Goal: Task Accomplishment & Management: Manage account settings

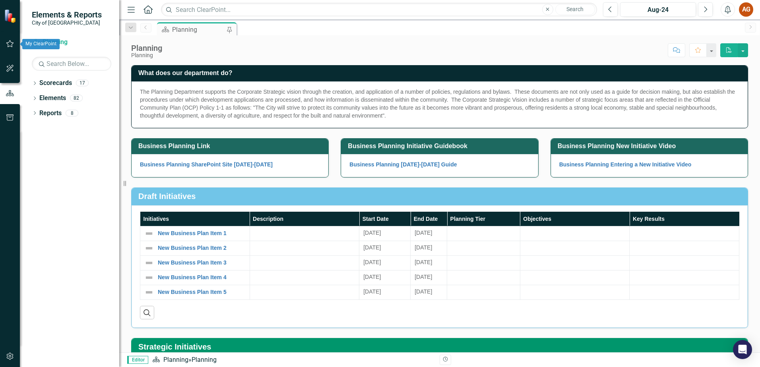
click at [13, 44] on icon "button" at bounding box center [10, 43] width 8 height 7
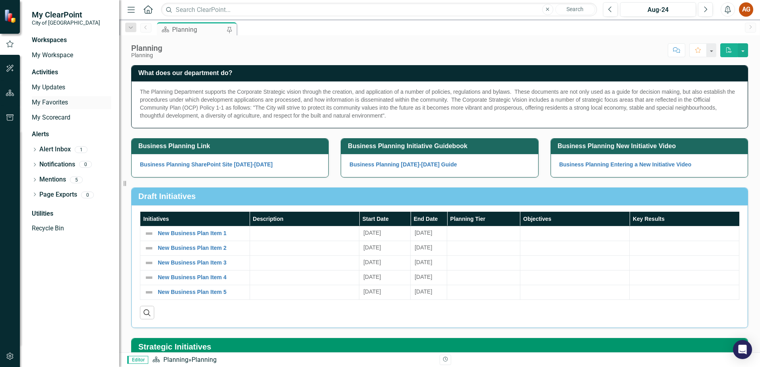
click at [53, 100] on link "My Favorites" at bounding box center [71, 102] width 79 height 9
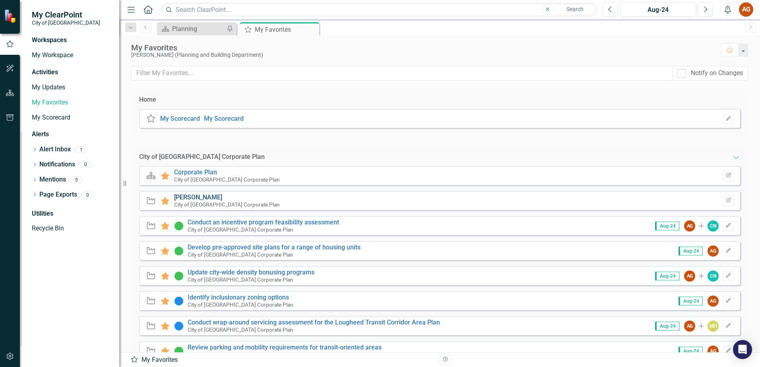
click at [189, 195] on link "[PERSON_NAME]" at bounding box center [198, 197] width 48 height 8
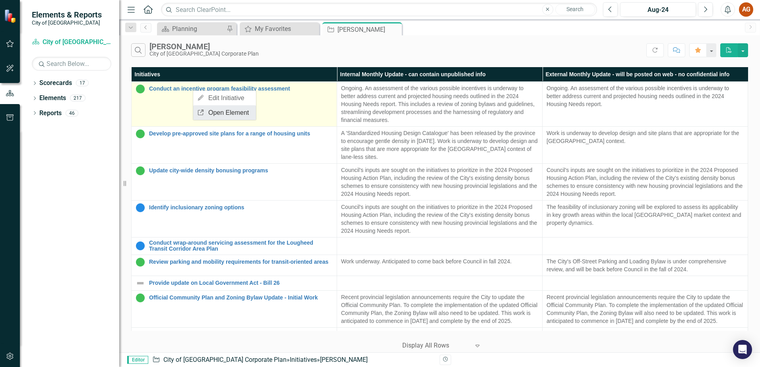
click at [230, 116] on link "Link Open Element" at bounding box center [224, 112] width 63 height 15
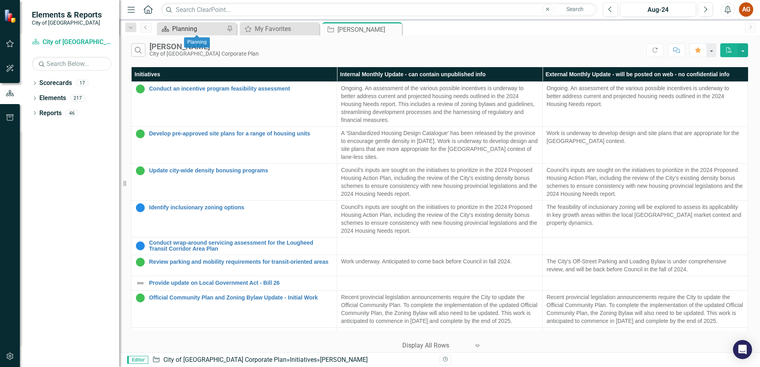
click at [193, 33] on div "Planning" at bounding box center [198, 29] width 52 height 10
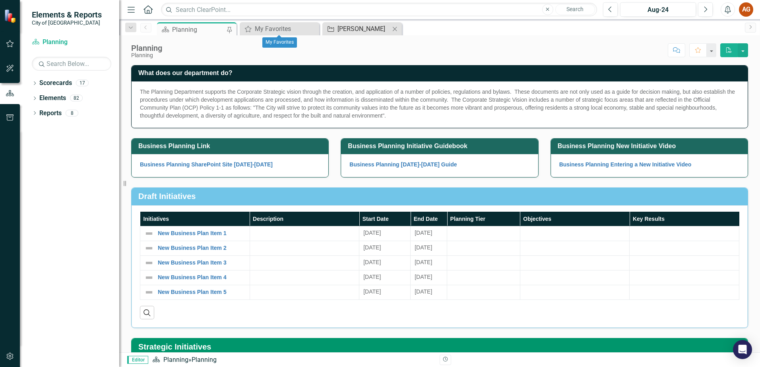
click at [351, 28] on div "[PERSON_NAME]" at bounding box center [363, 29] width 52 height 10
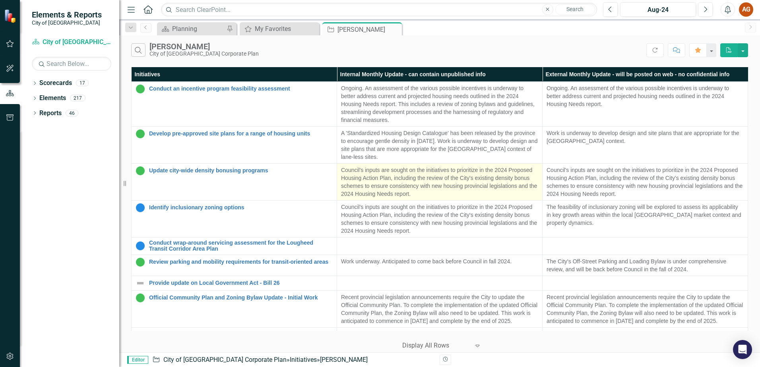
scroll to position [159, 0]
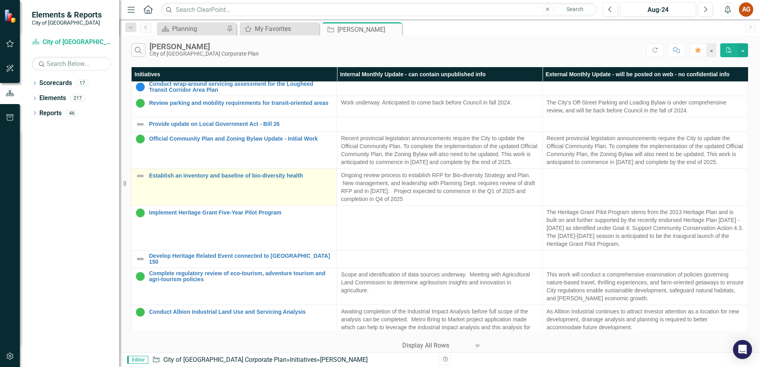
click at [0, 0] on link "Edit Edit Initiative" at bounding box center [0, 0] width 0 height 0
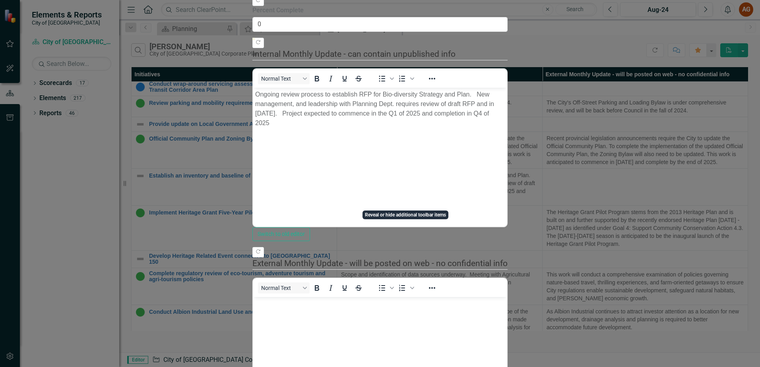
scroll to position [170, 0]
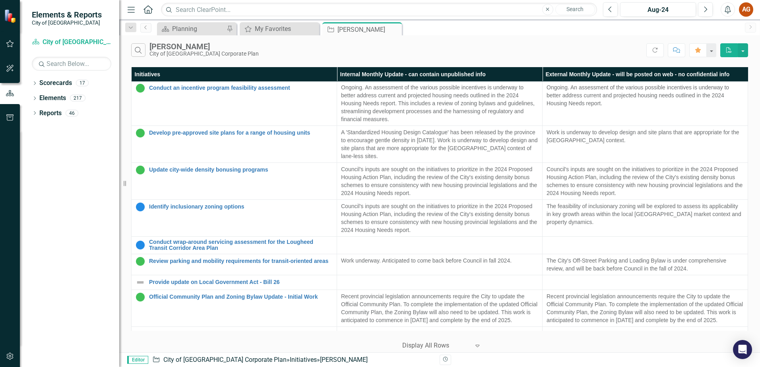
scroll to position [0, 0]
click at [607, 50] on button "Refresh" at bounding box center [654, 50] width 17 height 14
click at [178, 29] on div "Planning" at bounding box center [198, 29] width 52 height 10
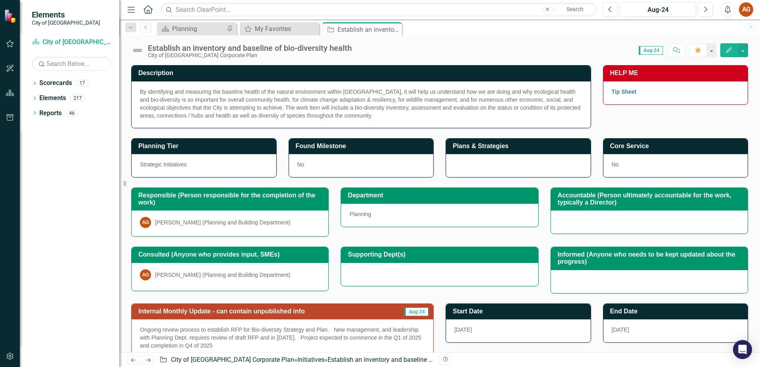
click at [652, 48] on span "Aug-24" at bounding box center [650, 50] width 24 height 9
click at [651, 50] on span "Aug-24" at bounding box center [650, 50] width 24 height 9
click at [729, 50] on icon "button" at bounding box center [729, 50] width 6 height 6
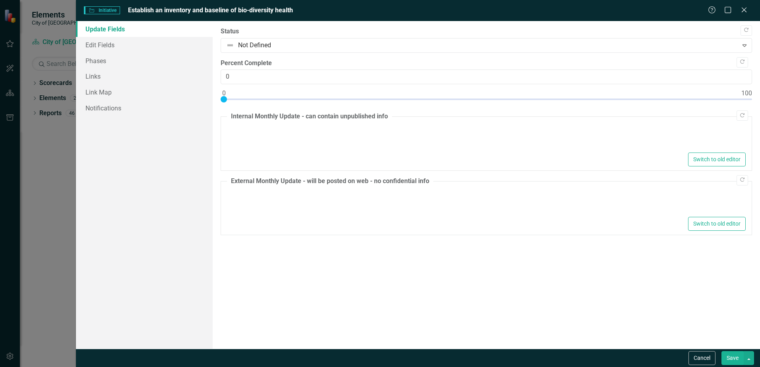
type textarea "<p>Ongoing review process to establish RFP for Bio-diversity Strategy and Plan.…"
click at [748, 11] on div "Help Maximize Close" at bounding box center [730, 10] width 44 height 9
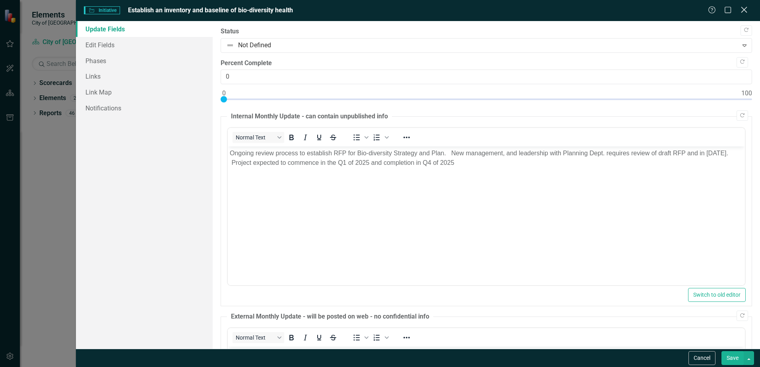
click at [744, 9] on icon at bounding box center [744, 10] width 6 height 6
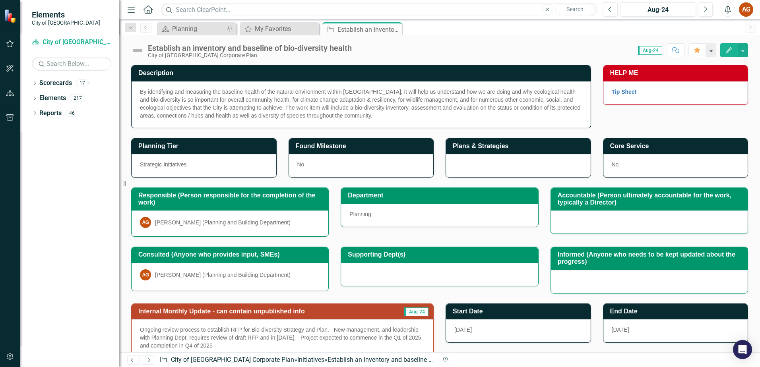
click at [713, 52] on button "button" at bounding box center [711, 50] width 10 height 14
click at [191, 28] on div "Planning" at bounding box center [198, 29] width 52 height 10
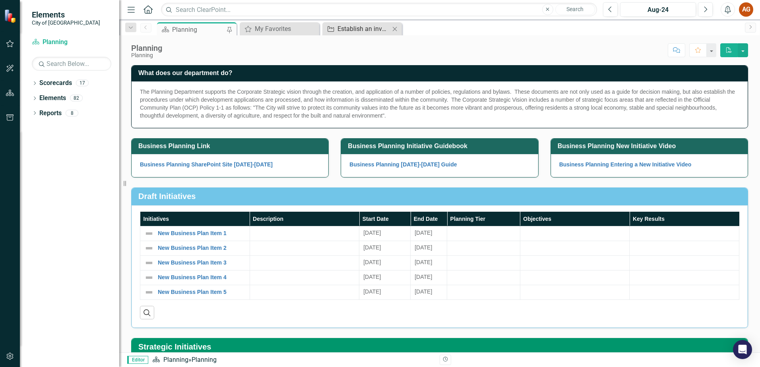
click at [366, 26] on div "Establish an inventory and baseline of bio-diversity health" at bounding box center [363, 29] width 52 height 10
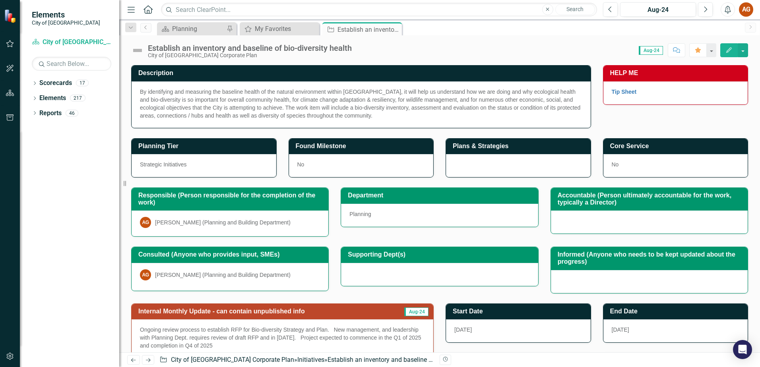
click at [647, 50] on span "Aug-24" at bounding box center [650, 50] width 24 height 9
click at [273, 27] on div "My Favorites" at bounding box center [281, 29] width 52 height 10
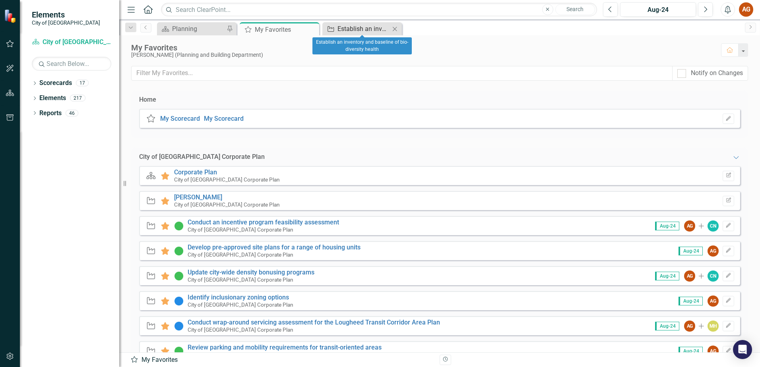
click at [354, 26] on div "Establish an inventory and baseline of bio-diversity health" at bounding box center [363, 29] width 52 height 10
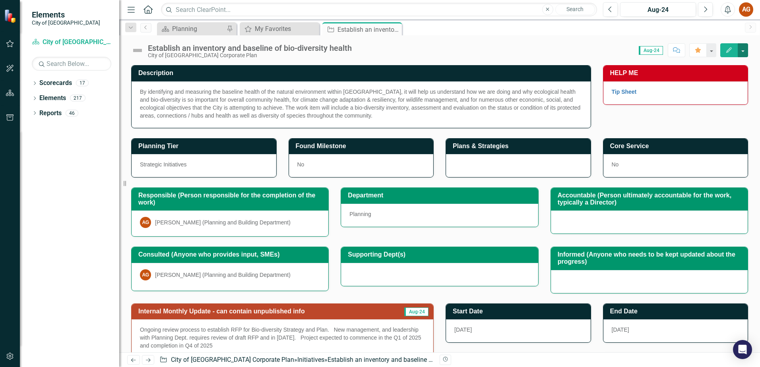
click at [745, 52] on button "button" at bounding box center [742, 50] width 10 height 14
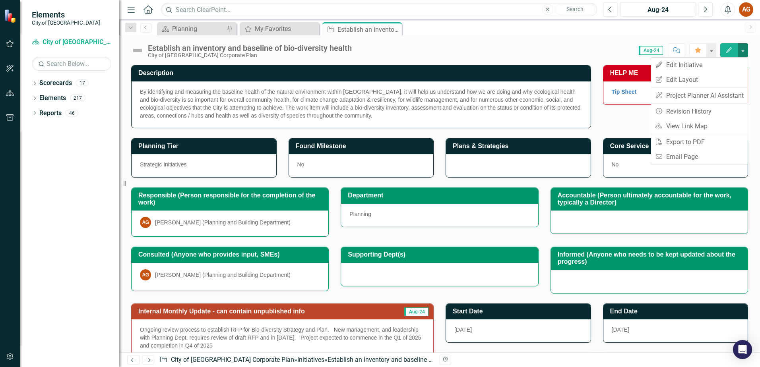
click at [745, 52] on button "button" at bounding box center [742, 50] width 10 height 14
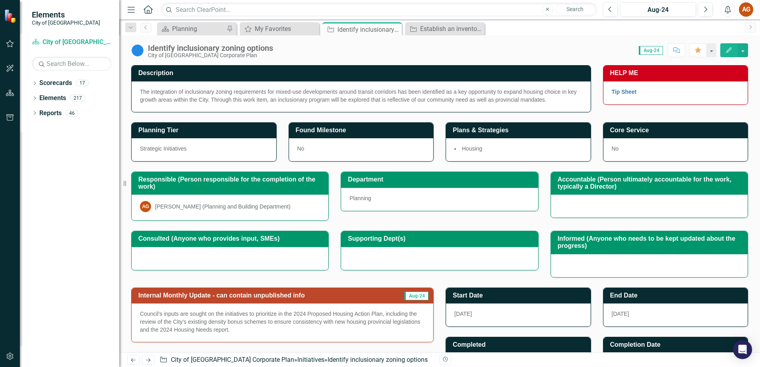
click at [652, 46] on span "Aug-24" at bounding box center [650, 50] width 24 height 9
click at [653, 50] on span "Aug-24" at bounding box center [650, 50] width 24 height 9
click at [734, 47] on button "Edit" at bounding box center [728, 50] width 17 height 14
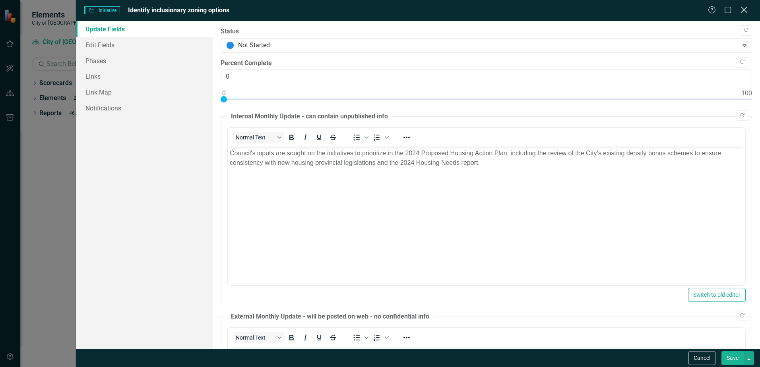
click at [742, 13] on icon "Close" at bounding box center [744, 10] width 10 height 8
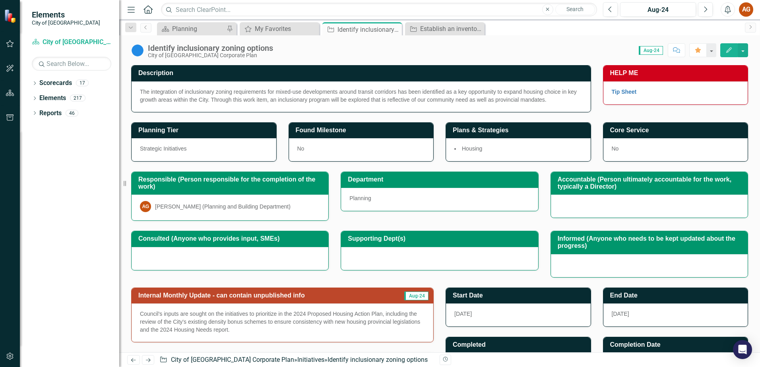
click at [321, 311] on p "Council's inputs are sought on the initiatives to prioritize in the 2024 Propos…" at bounding box center [282, 322] width 285 height 24
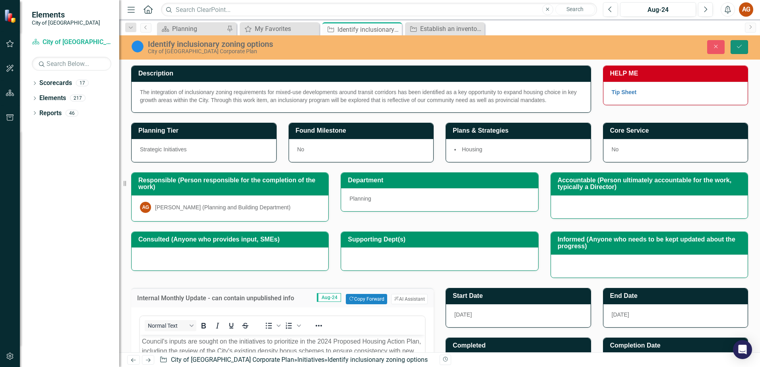
click at [733, 49] on button "Save" at bounding box center [738, 47] width 17 height 14
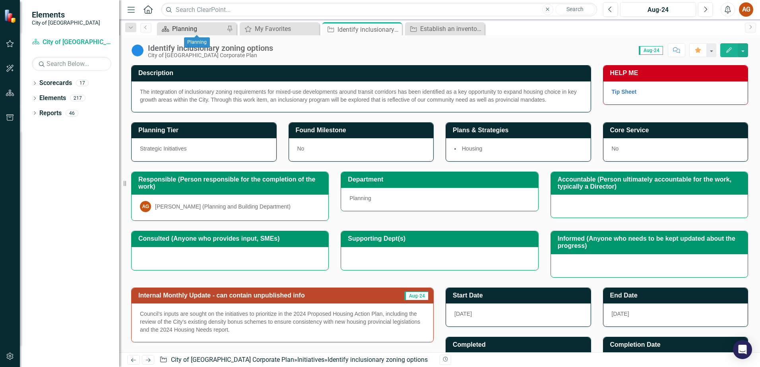
click at [184, 33] on div "Planning" at bounding box center [198, 29] width 52 height 10
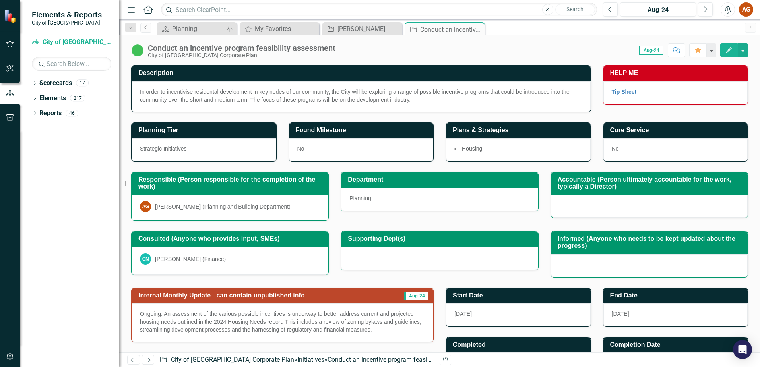
click at [642, 48] on span "Aug-24" at bounding box center [650, 50] width 24 height 9
click at [181, 27] on div "Planning" at bounding box center [198, 29] width 52 height 10
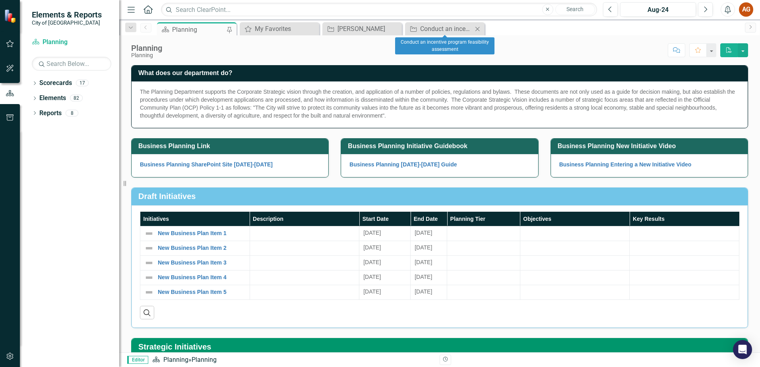
click at [447, 23] on div "Initiative Conduct an incentive program feasibility assessment Close" at bounding box center [444, 28] width 79 height 13
click at [446, 28] on div "Conduct an incentive program feasibility assessment" at bounding box center [446, 29] width 52 height 10
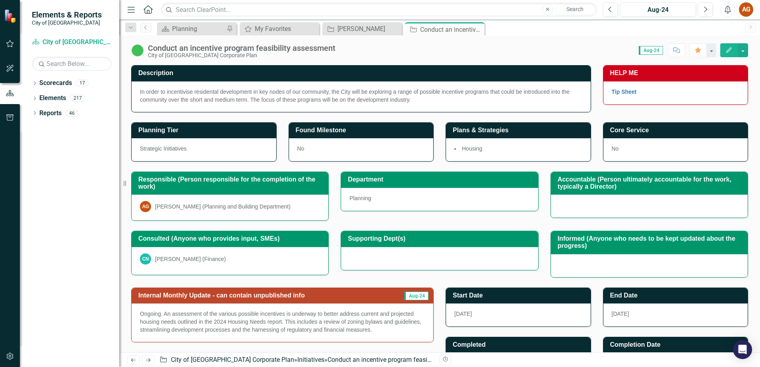
click at [649, 48] on span "Aug-24" at bounding box center [650, 50] width 24 height 9
click at [649, 49] on span "Aug-24" at bounding box center [650, 50] width 24 height 9
click at [567, 47] on div "Score: 0.00 Aug-24 Completed Comment Favorite Edit" at bounding box center [543, 50] width 408 height 14
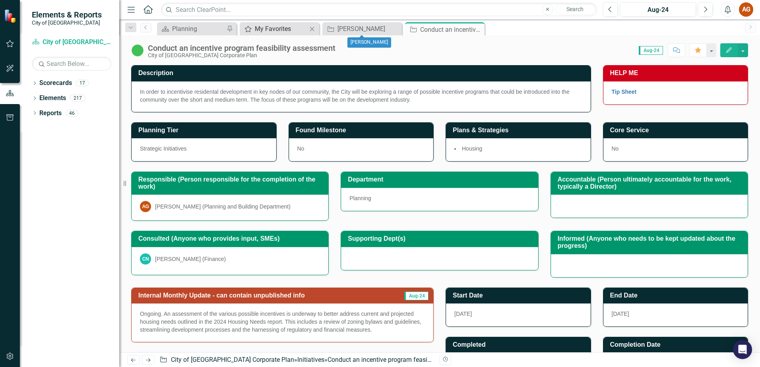
click at [285, 26] on div "My Favorites" at bounding box center [281, 29] width 52 height 10
